Goal: Transaction & Acquisition: Download file/media

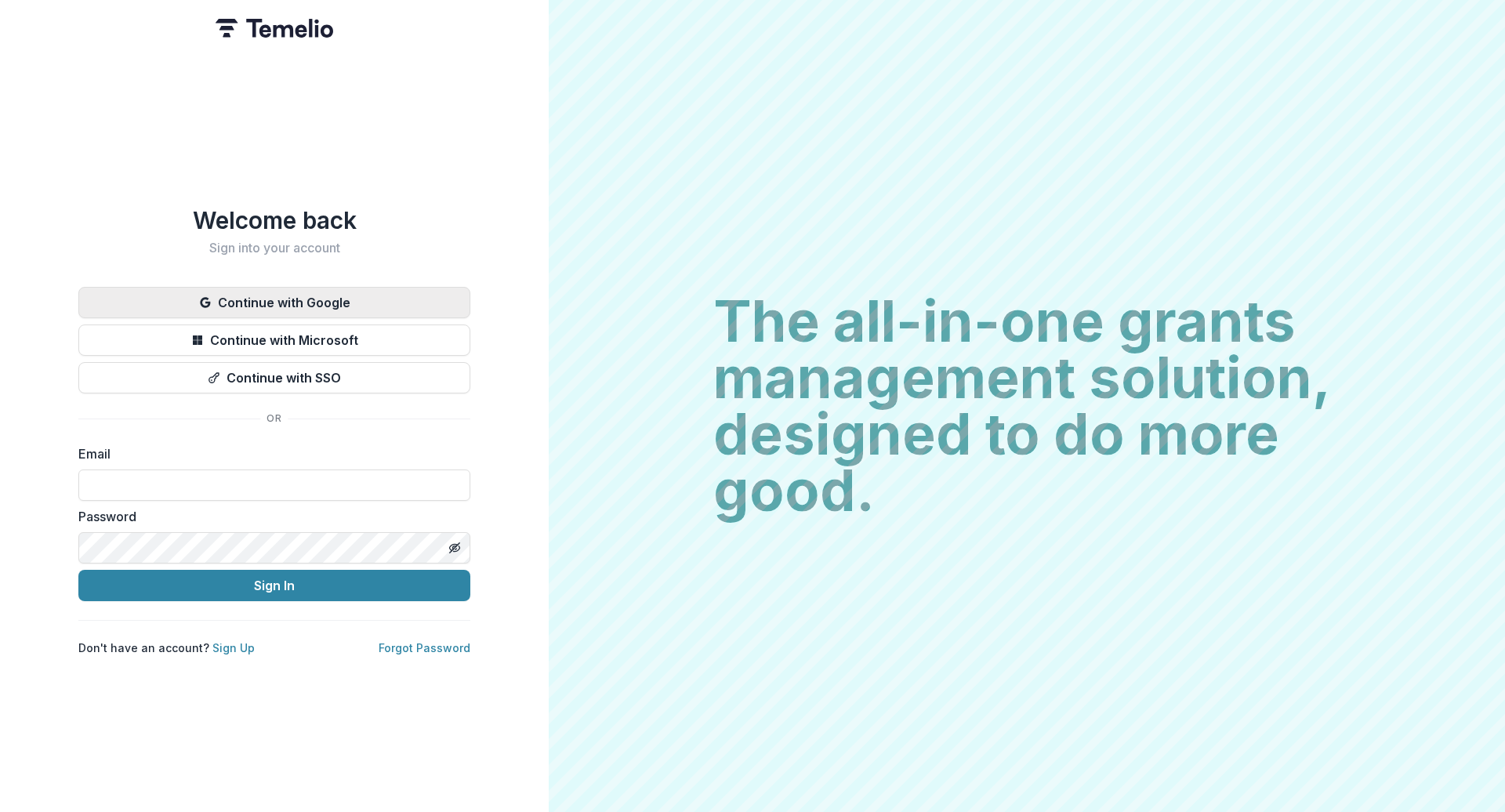
click at [267, 304] on button "Continue with Google" at bounding box center [275, 303] width 392 height 32
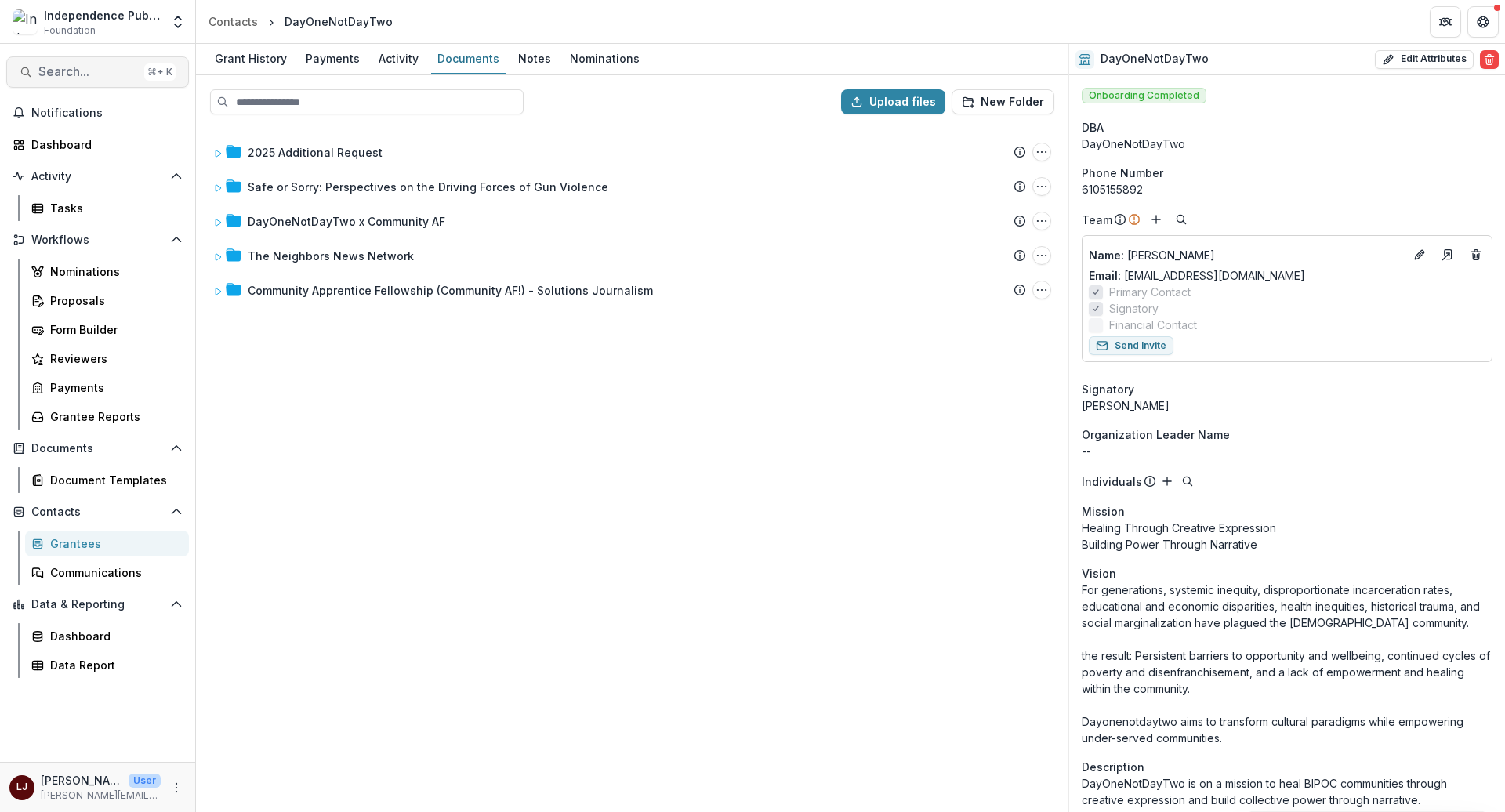
click at [83, 64] on span "Search..." at bounding box center [87, 71] width 99 height 15
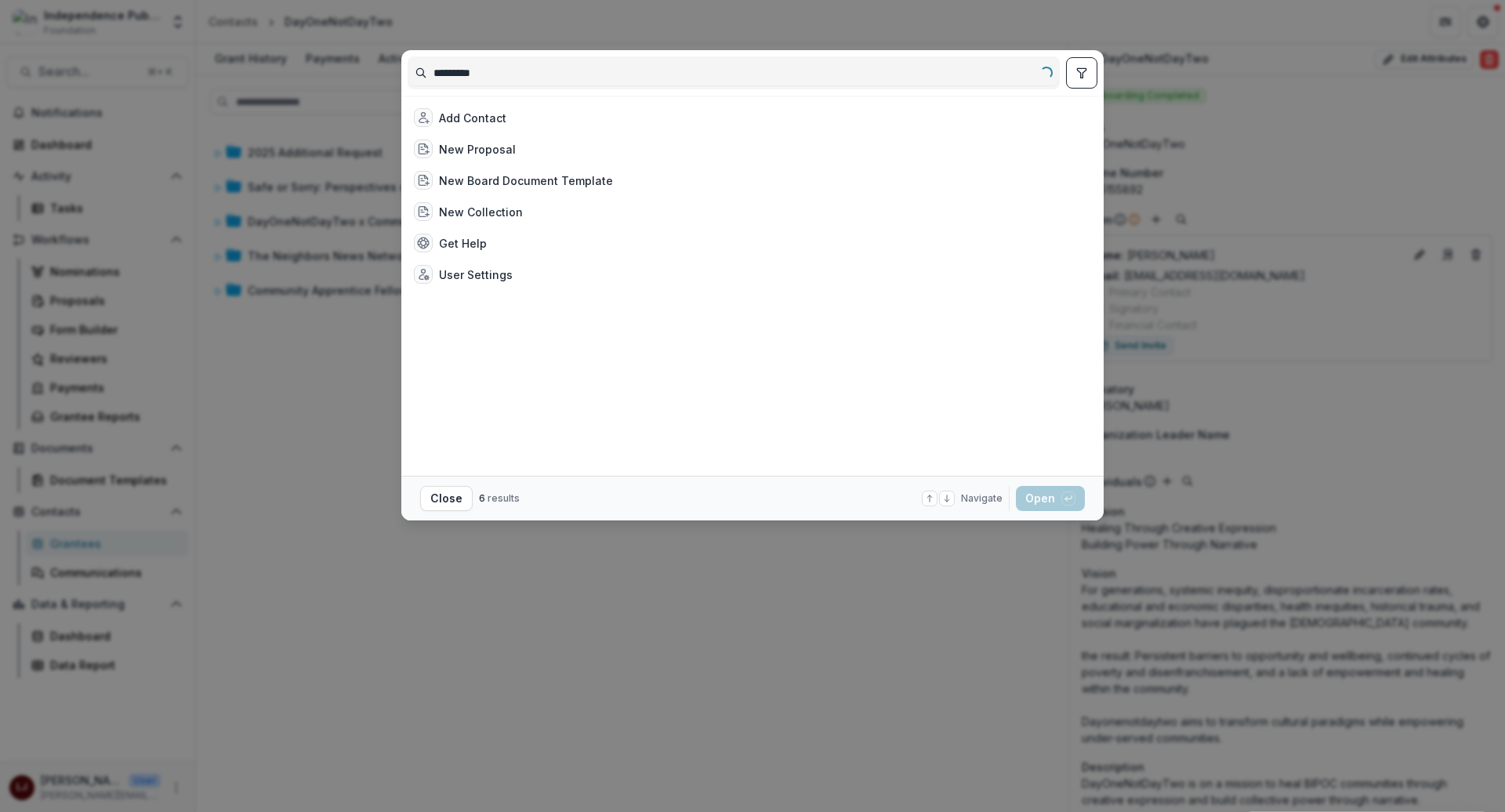
type input "*********"
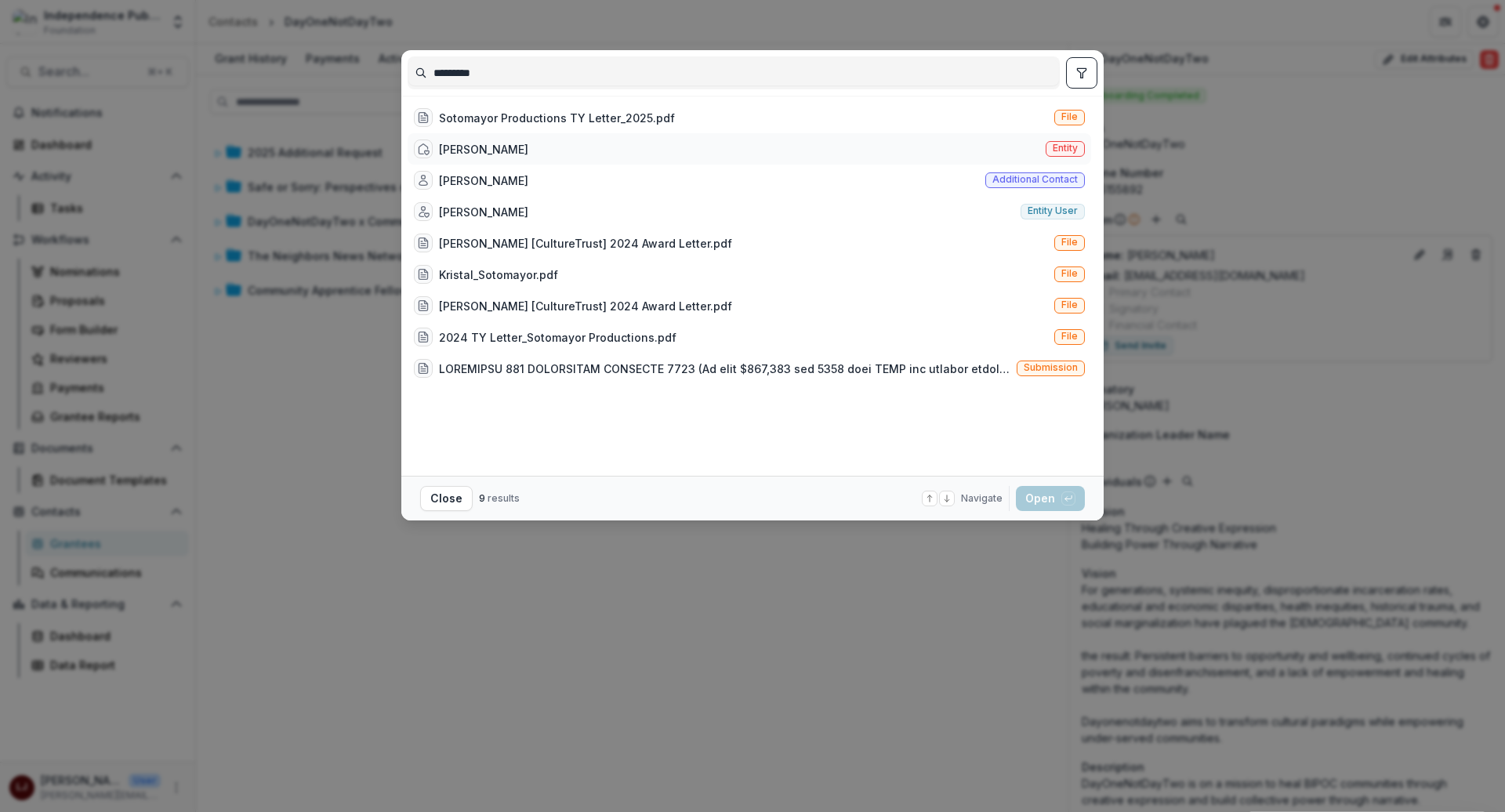
click at [538, 133] on div "[PERSON_NAME] Entity" at bounding box center [750, 149] width 684 height 32
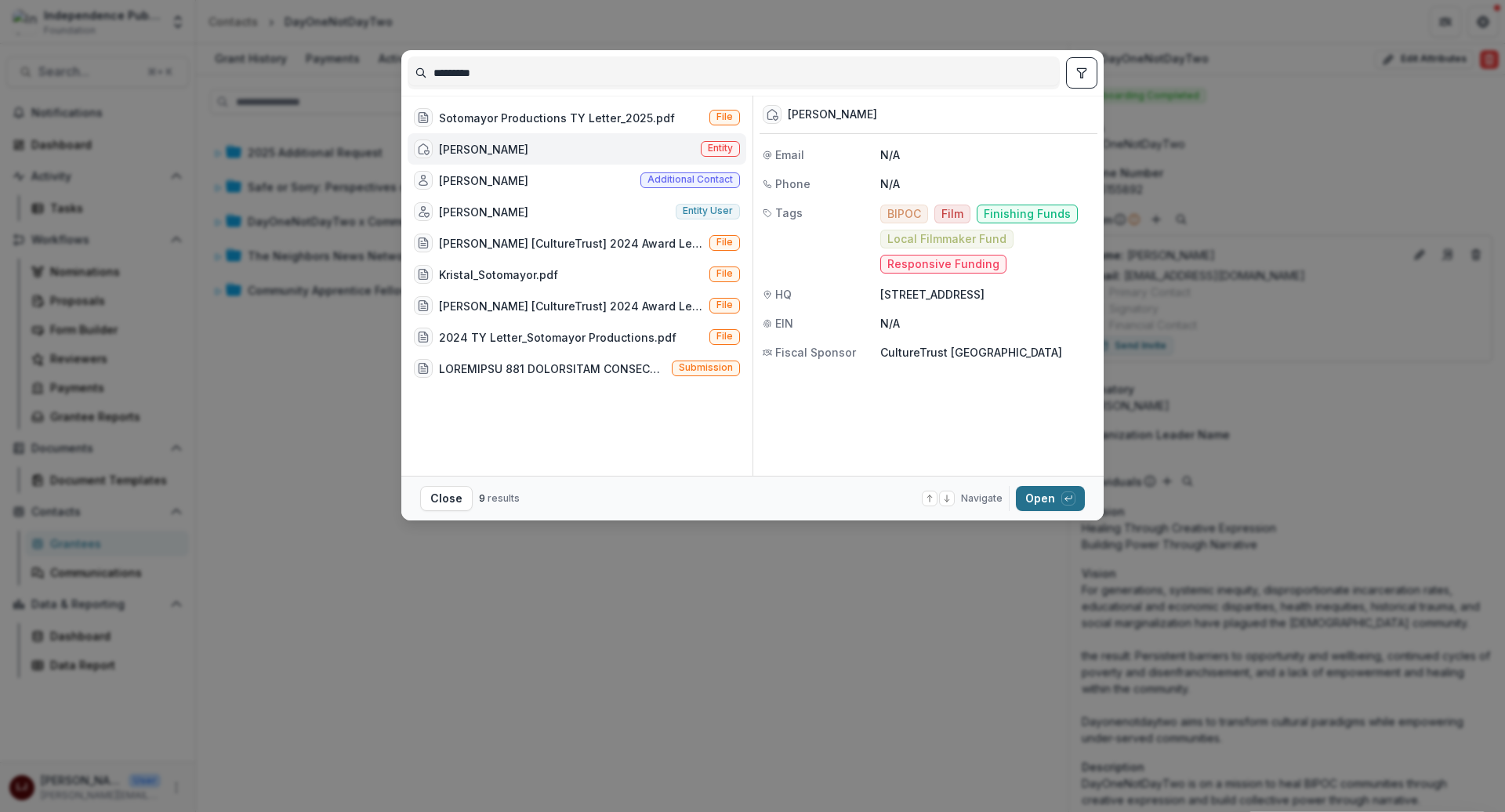
click at [1048, 496] on button "Open with enter key" at bounding box center [1050, 499] width 69 height 25
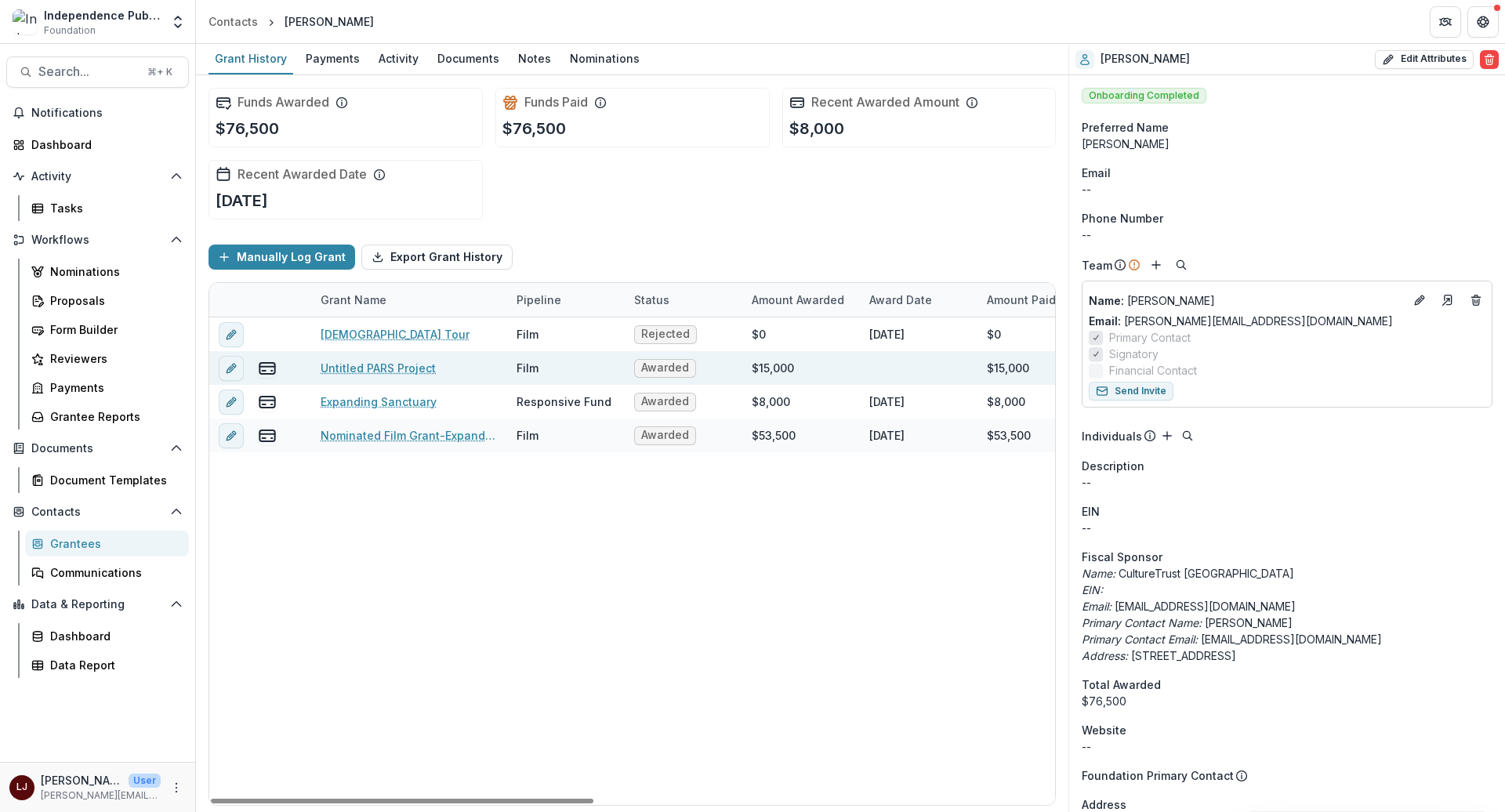
click at [396, 368] on link "Untitled PARS Project" at bounding box center [378, 368] width 115 height 17
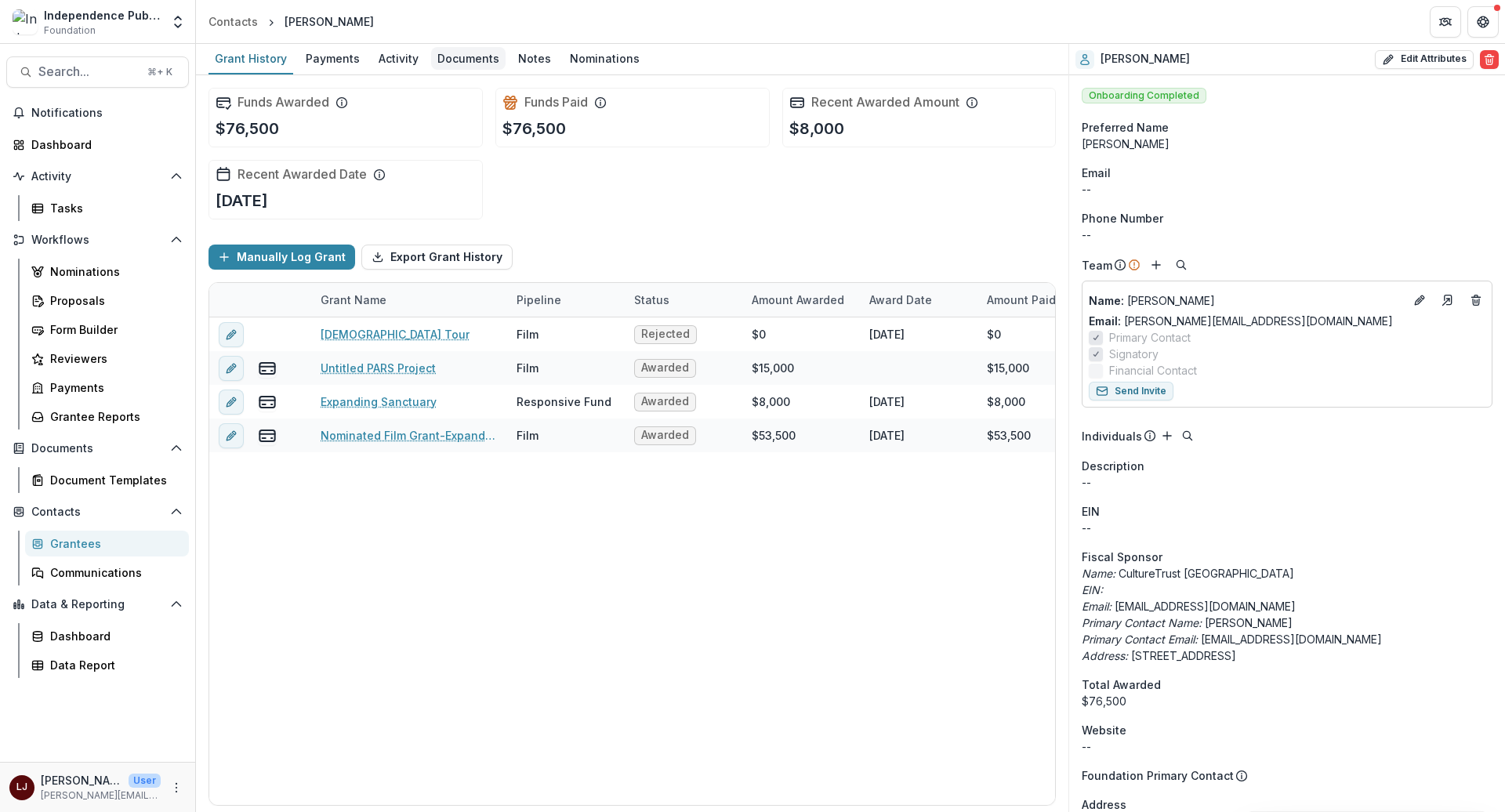
click at [461, 57] on div "Documents" at bounding box center [468, 58] width 75 height 23
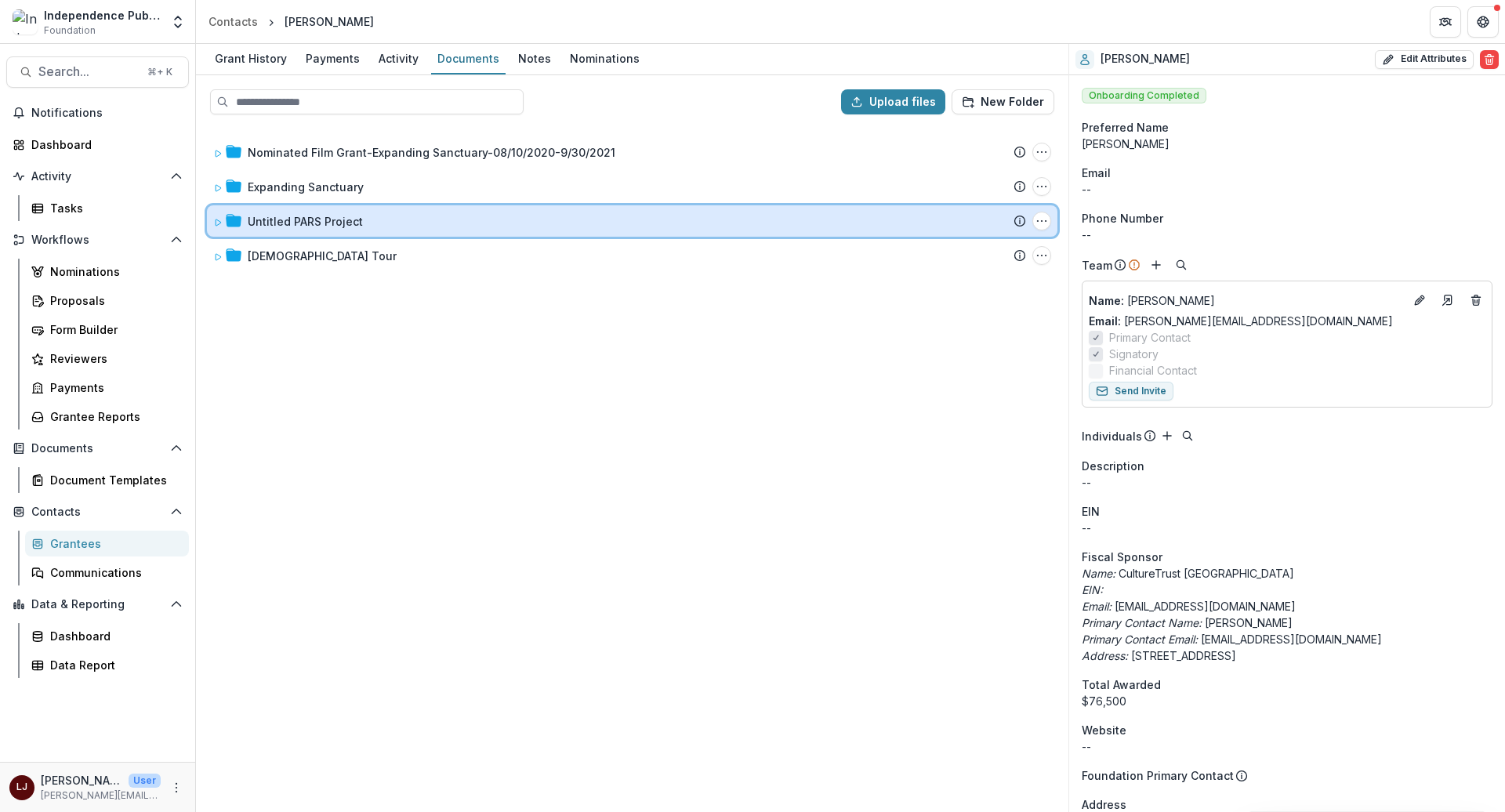
click at [222, 224] on icon at bounding box center [218, 223] width 10 height 10
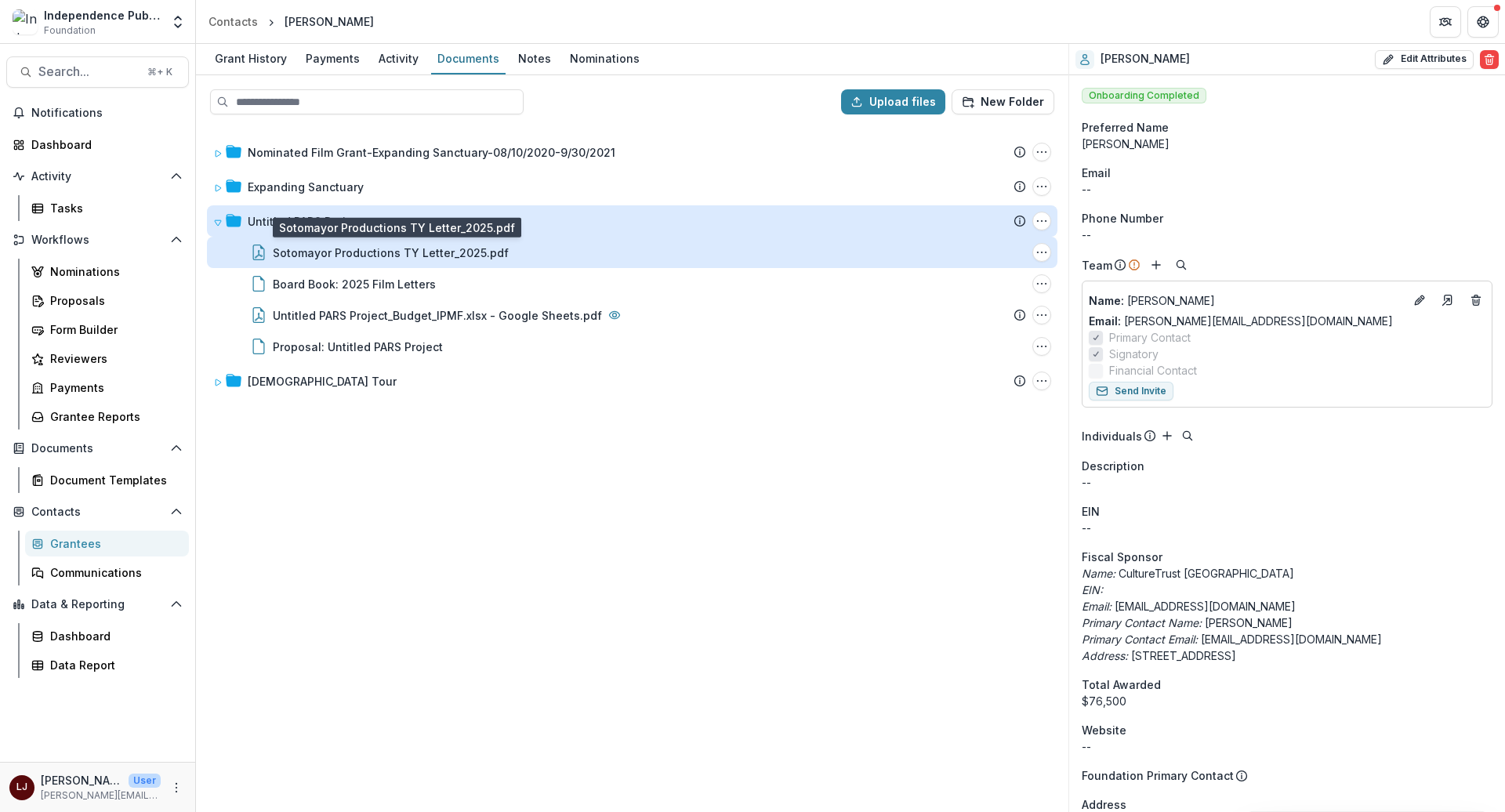
click at [348, 252] on div "Sotomayor Productions TY Letter_2025.pdf" at bounding box center [390, 252] width 236 height 17
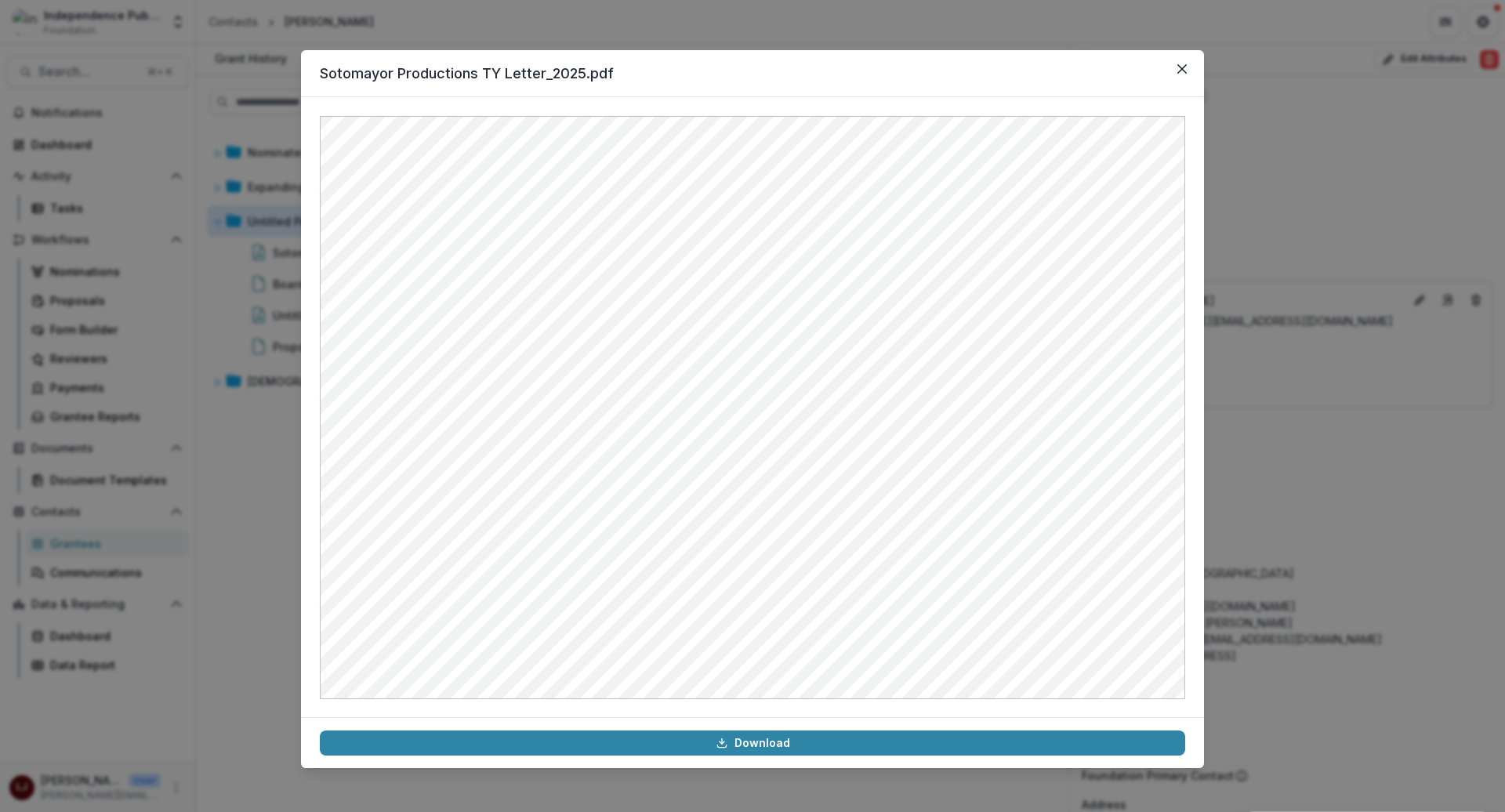
click at [234, 113] on div "Sotomayor Productions TY Letter_2025.pdf Download" at bounding box center [752, 406] width 1505 height 812
